Goal: Task Accomplishment & Management: Complete application form

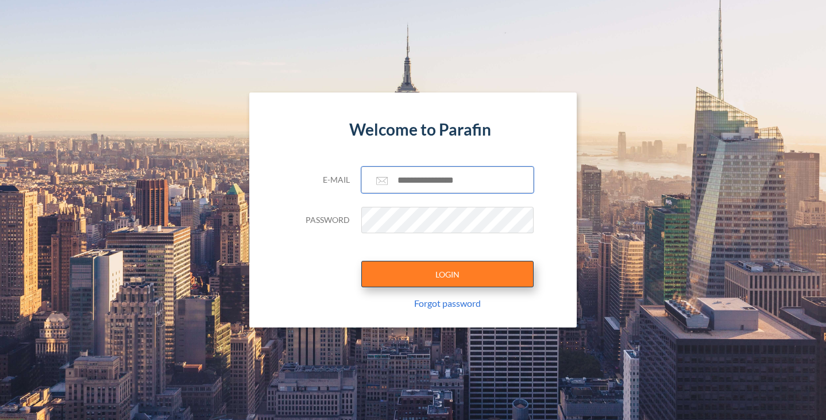
type input "**********"
click at [431, 279] on button "LOGIN" at bounding box center [447, 274] width 172 height 26
type input "**********"
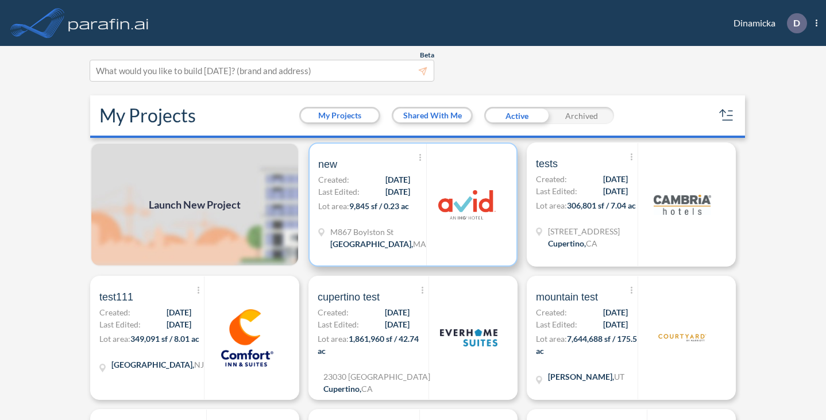
click at [389, 211] on p "Lot area: 9,845 sf / 0.23 ac" at bounding box center [372, 208] width 108 height 17
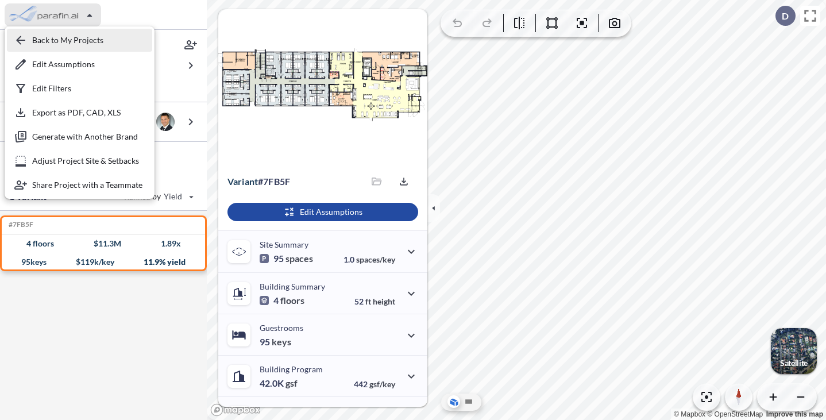
click at [41, 38] on div "button" at bounding box center [79, 40] width 145 height 23
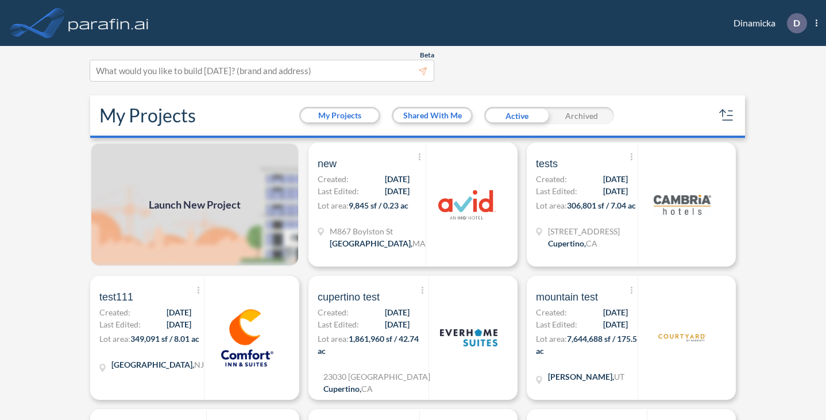
scroll to position [18, 0]
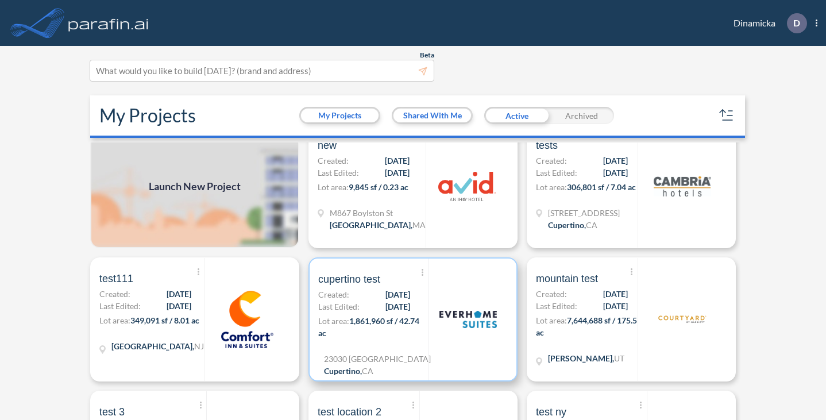
click at [469, 289] on div at bounding box center [468, 319] width 80 height 122
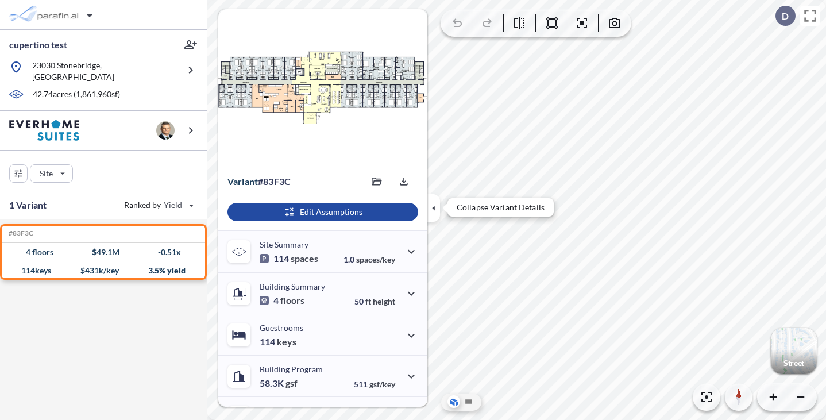
click at [432, 210] on icon "button" at bounding box center [433, 208] width 13 height 13
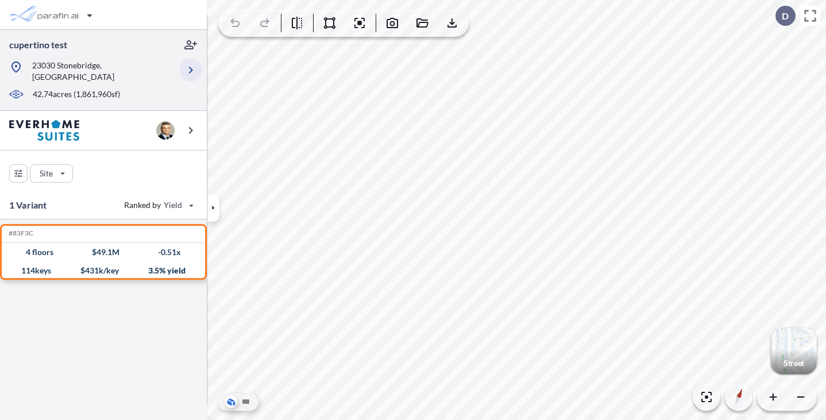
click at [190, 63] on icon "button" at bounding box center [191, 70] width 14 height 14
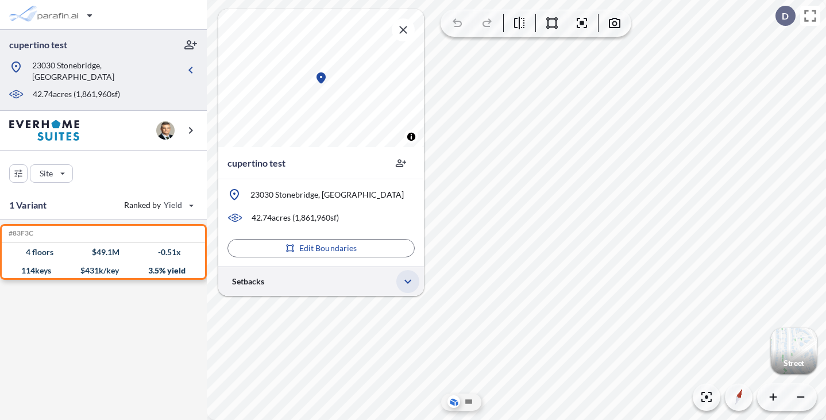
click at [404, 275] on icon "button" at bounding box center [408, 282] width 14 height 14
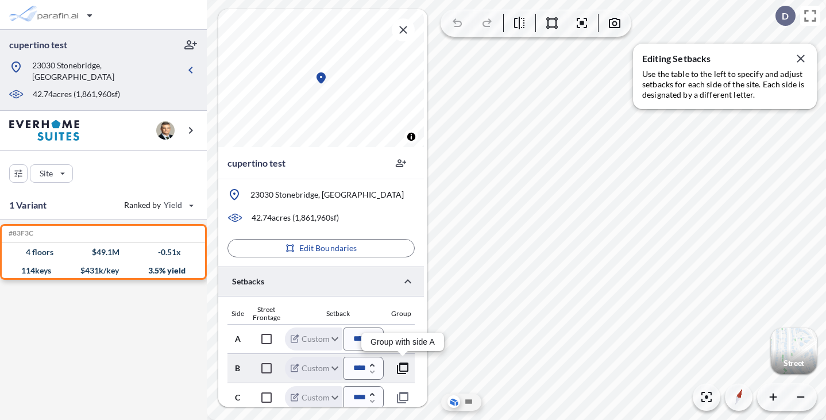
click at [403, 366] on icon "button" at bounding box center [403, 368] width 14 height 14
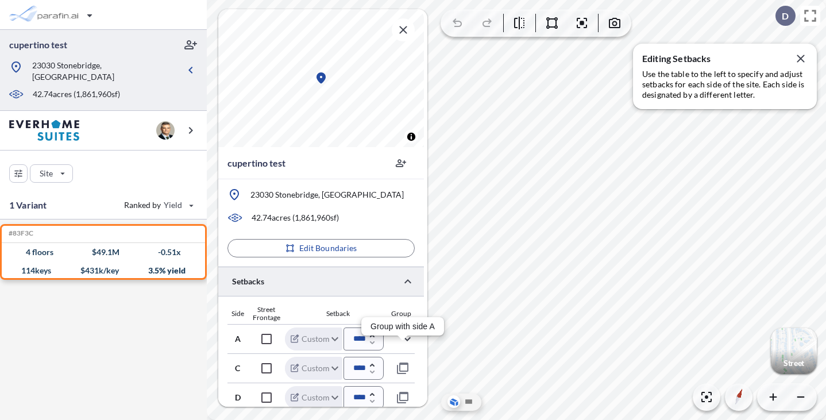
click at [405, 306] on div "Side Street Frontage Setback Group" at bounding box center [320, 315] width 187 height 18
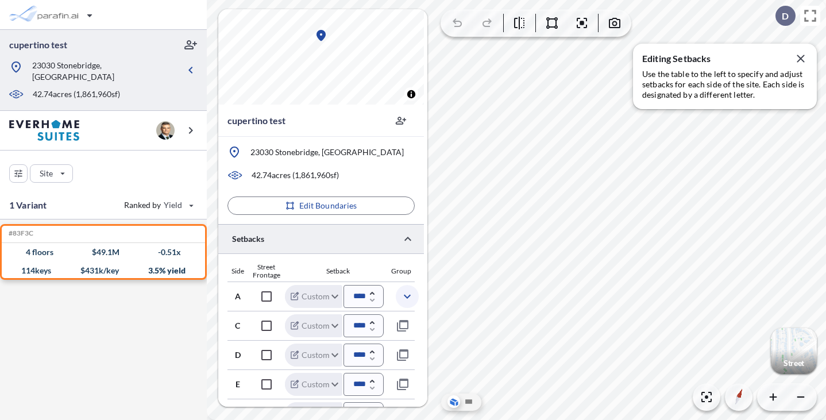
click at [407, 297] on icon "button" at bounding box center [407, 297] width 7 height 4
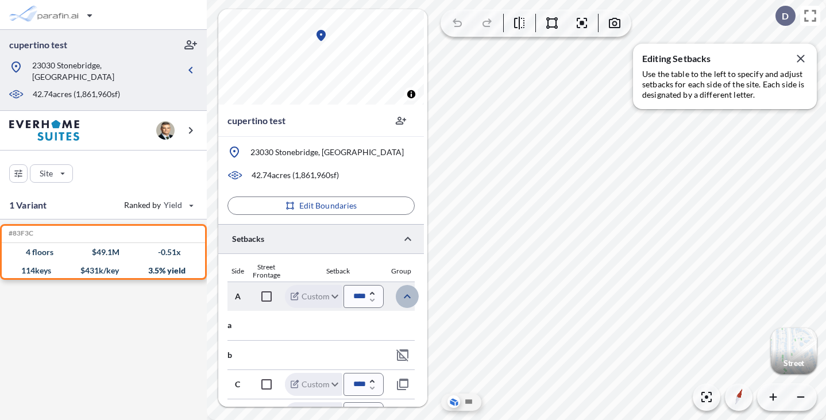
click at [407, 297] on icon "button" at bounding box center [407, 296] width 14 height 14
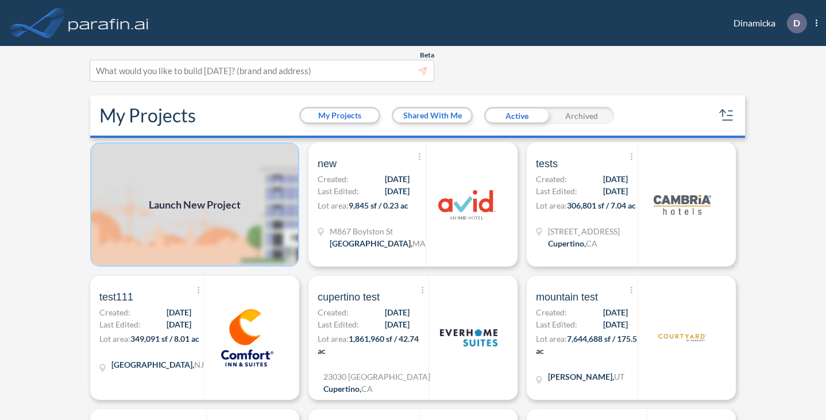
click at [251, 202] on img at bounding box center [194, 204] width 209 height 124
